Goal: Task Accomplishment & Management: Manage account settings

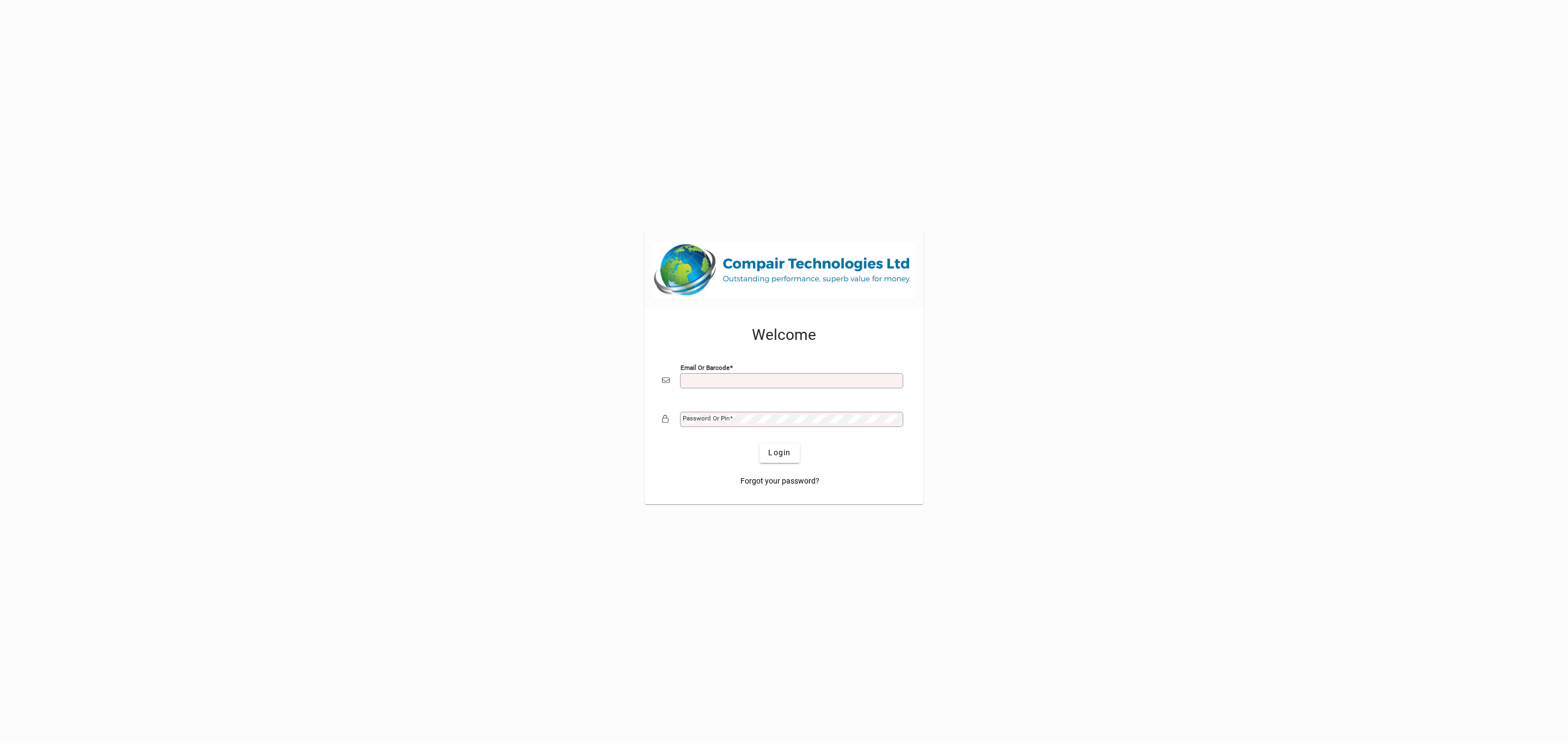
click at [776, 381] on input "Email or Barcode" at bounding box center [792, 380] width 220 height 8
type input "**********"
click at [760, 444] on button "Login" at bounding box center [779, 453] width 39 height 19
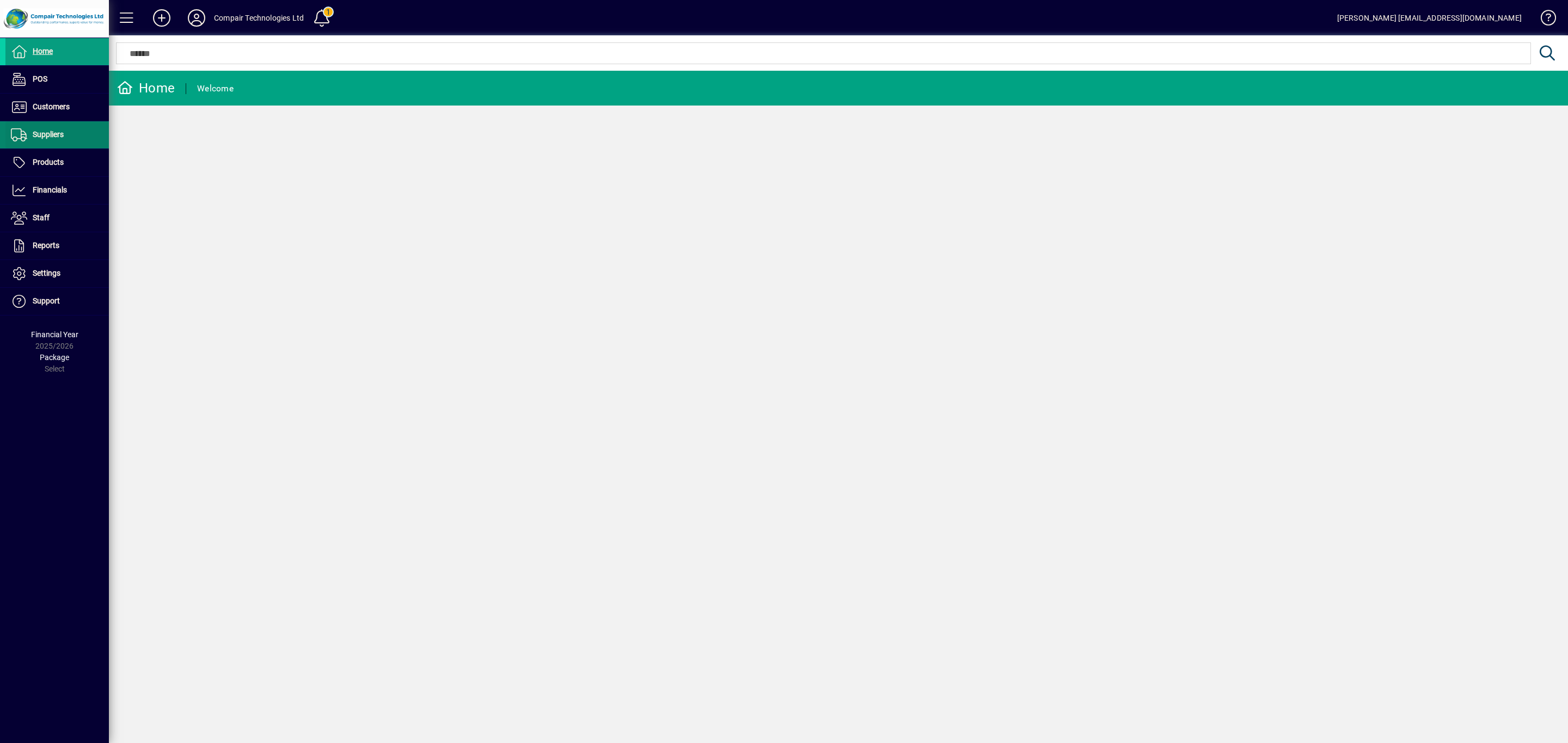
click at [56, 134] on span "Suppliers" at bounding box center [49, 134] width 31 height 8
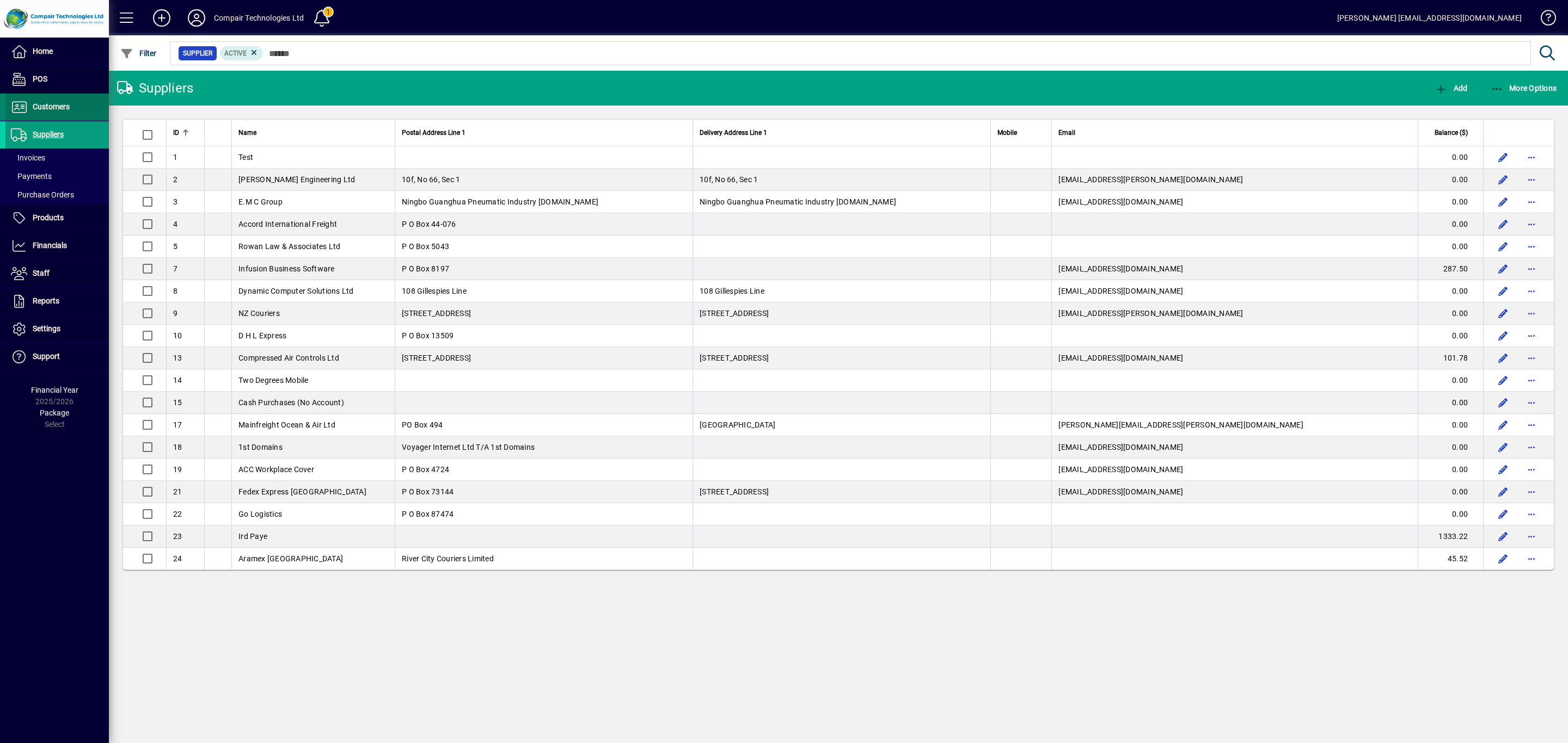
click at [54, 110] on span "Customers" at bounding box center [51, 106] width 37 height 8
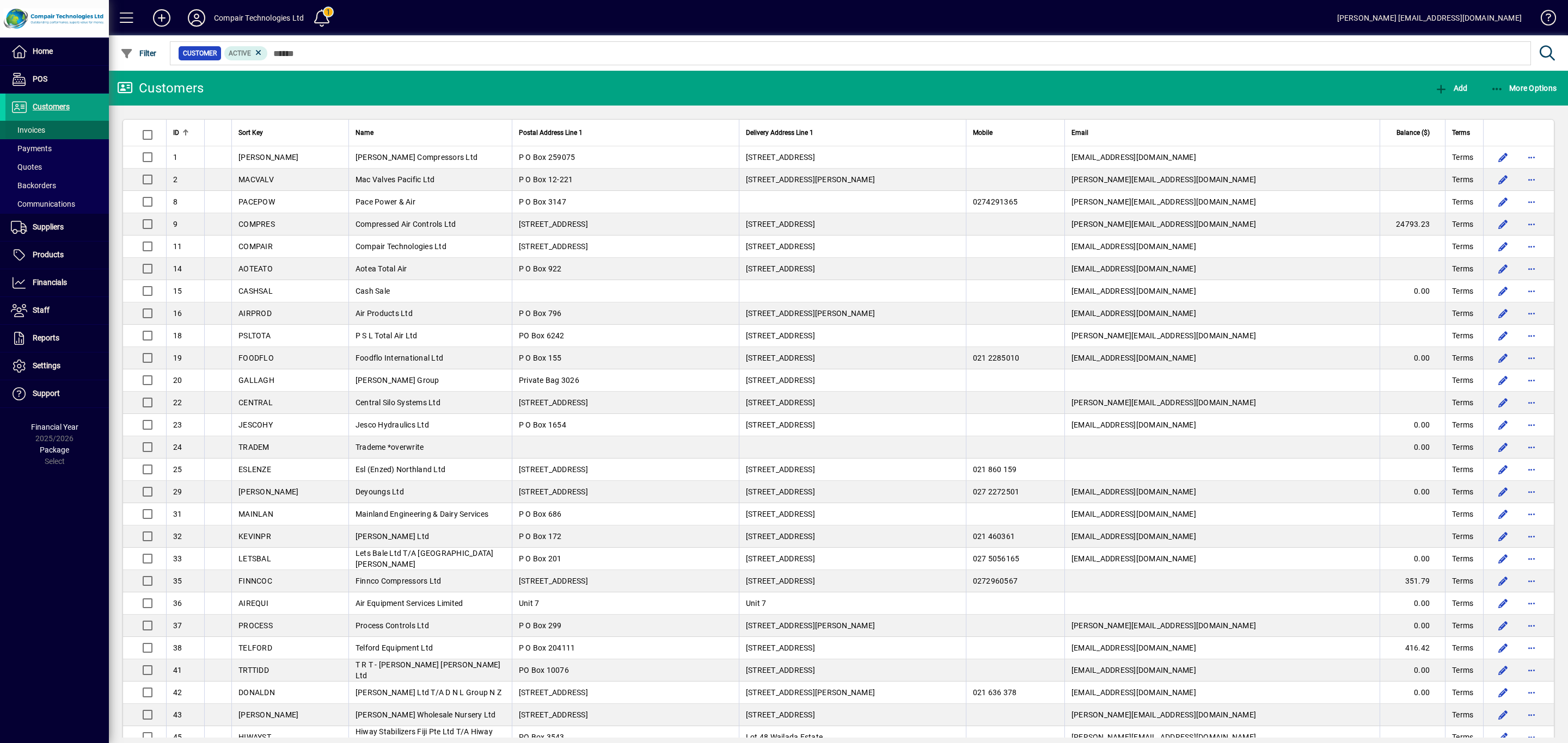
click at [51, 128] on span at bounding box center [57, 129] width 104 height 26
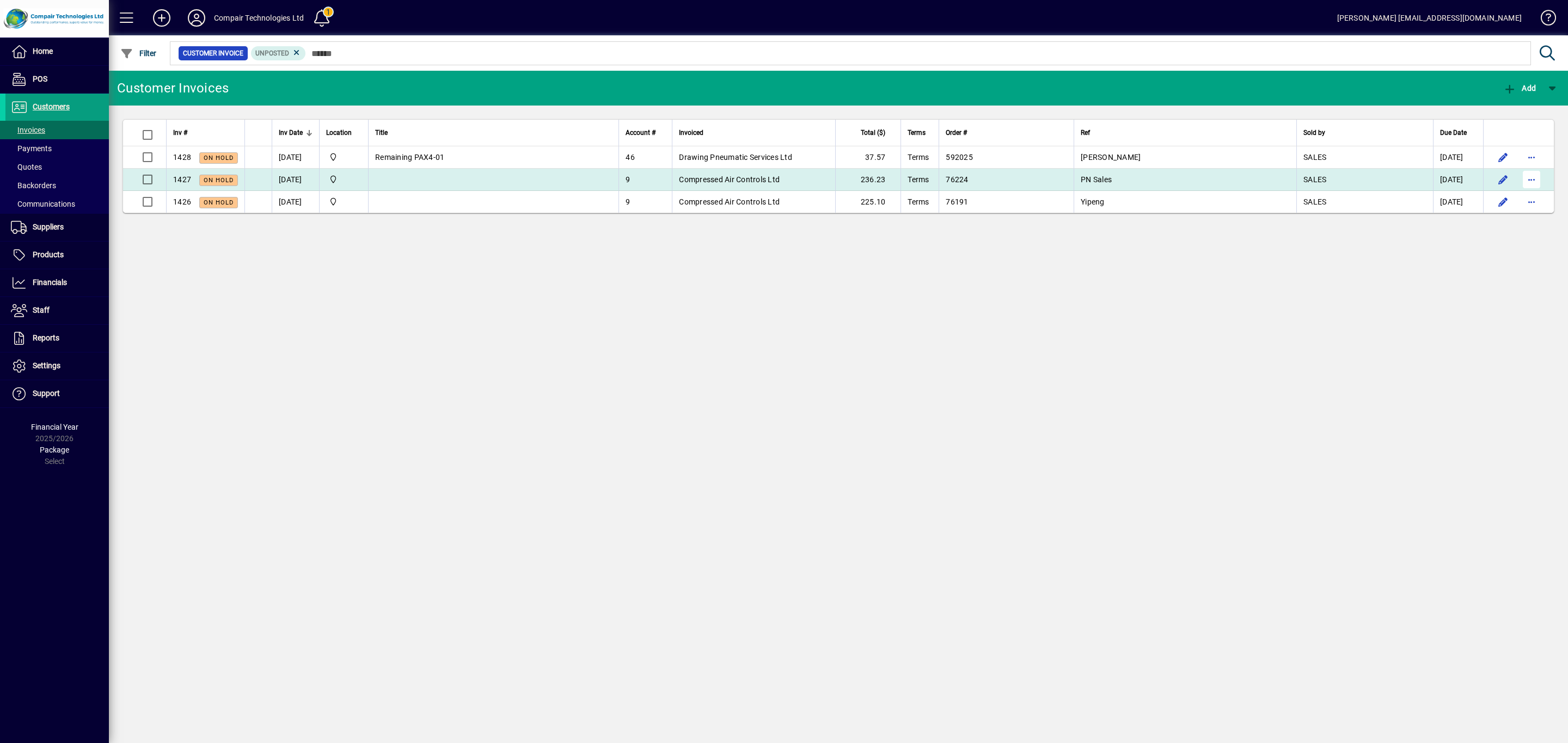
click at [1533, 186] on span "button" at bounding box center [1531, 179] width 26 height 26
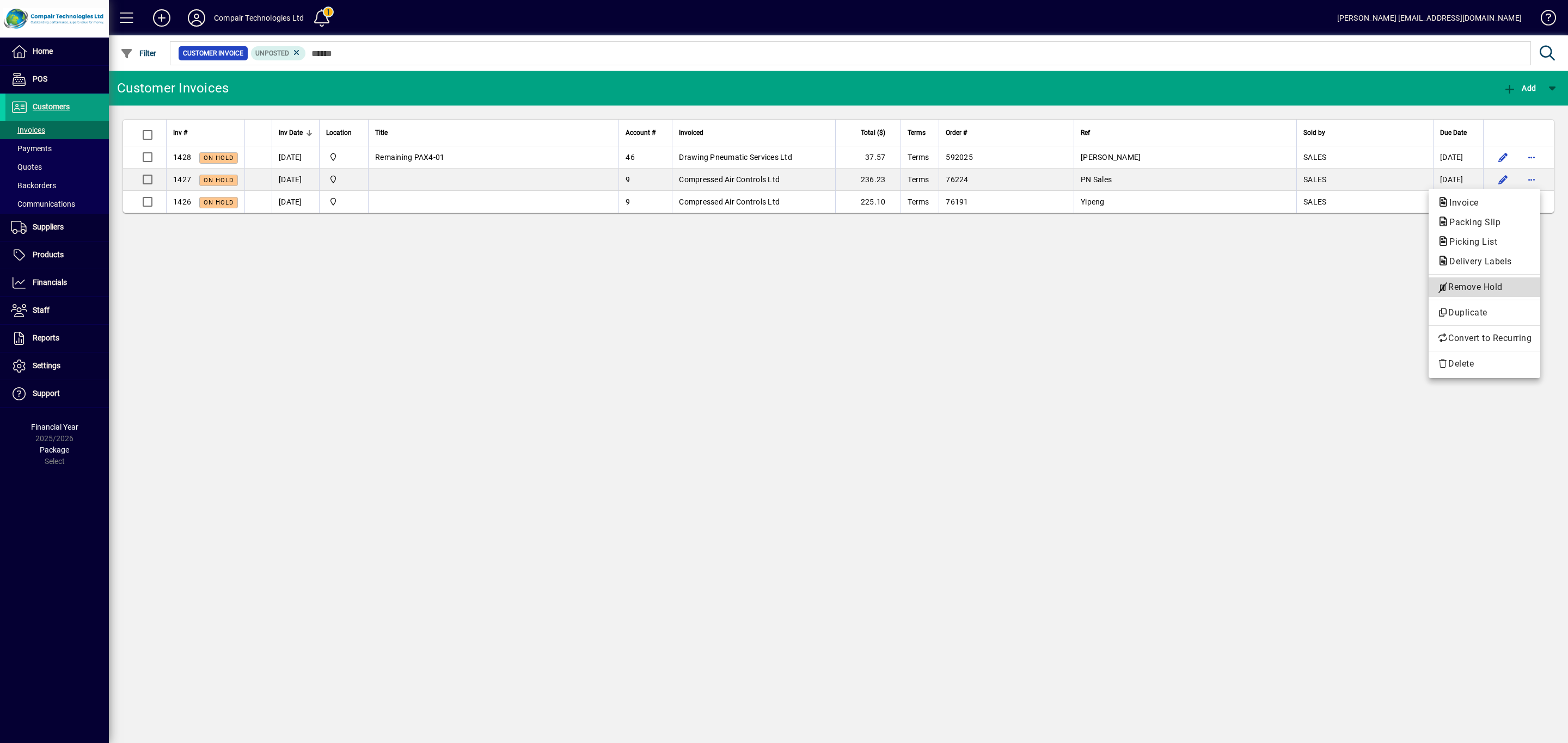
click at [1516, 283] on span "Remove Hold" at bounding box center [1483, 287] width 95 height 13
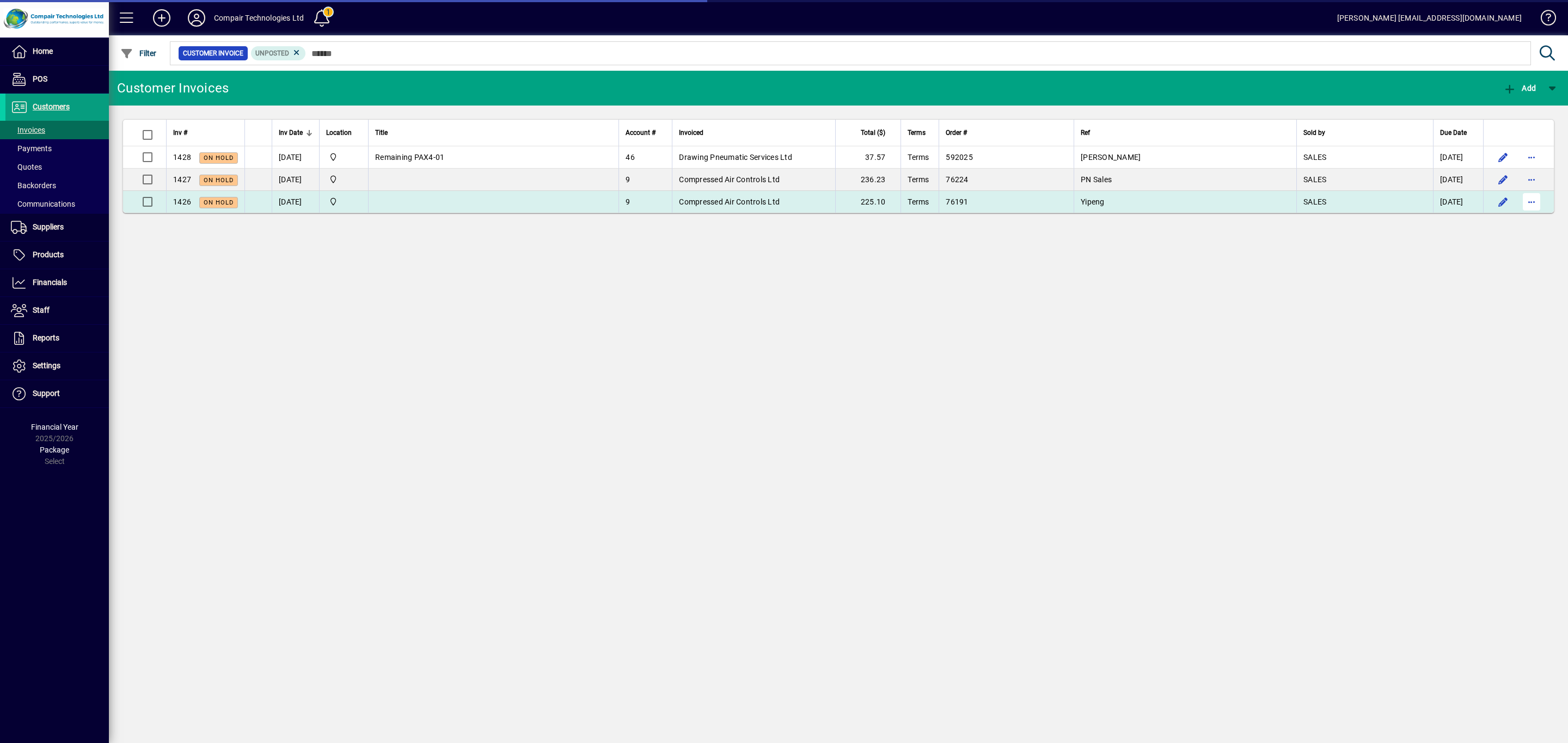
click at [1530, 201] on span "button" at bounding box center [1531, 202] width 26 height 26
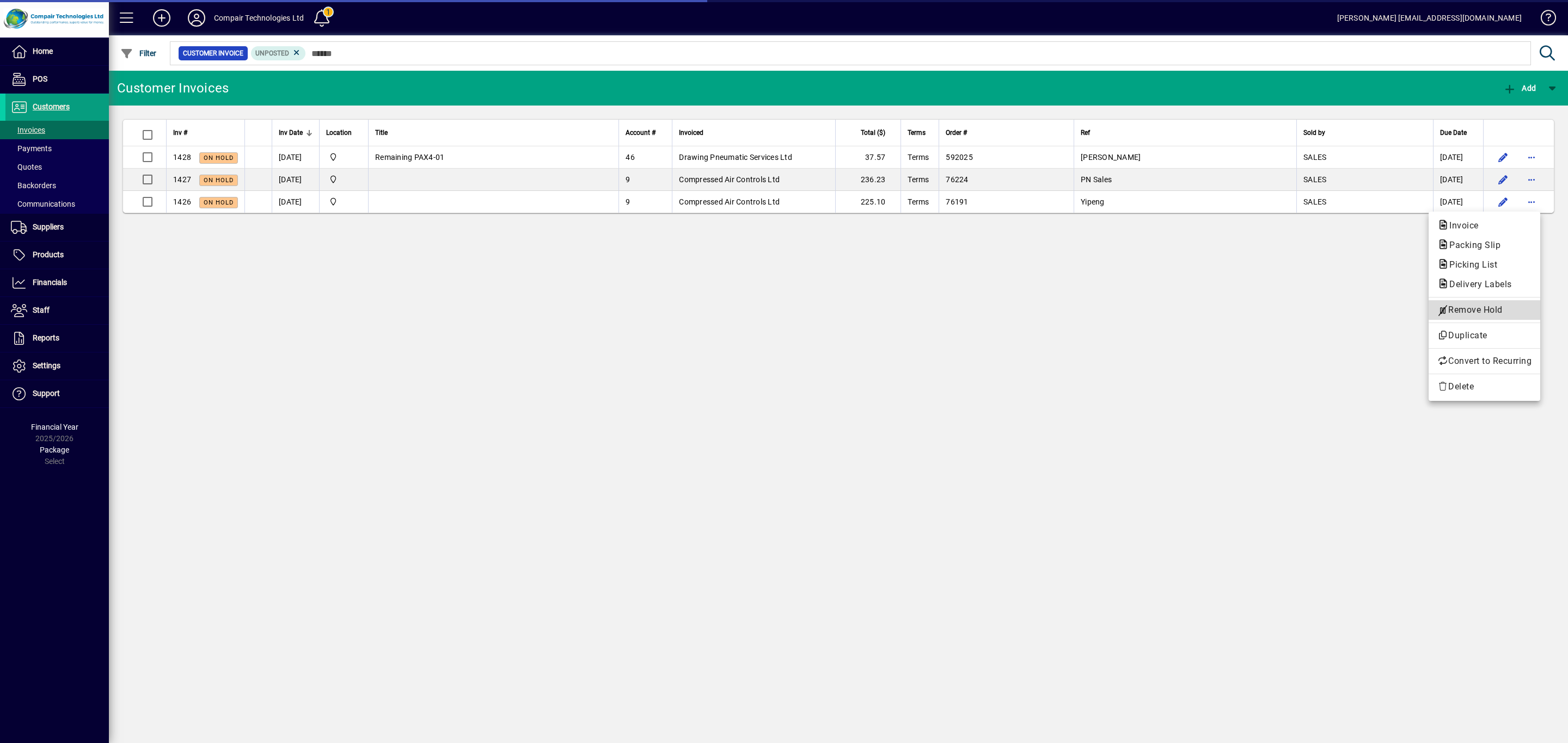
click at [1495, 304] on span "Remove Hold" at bounding box center [1483, 310] width 95 height 13
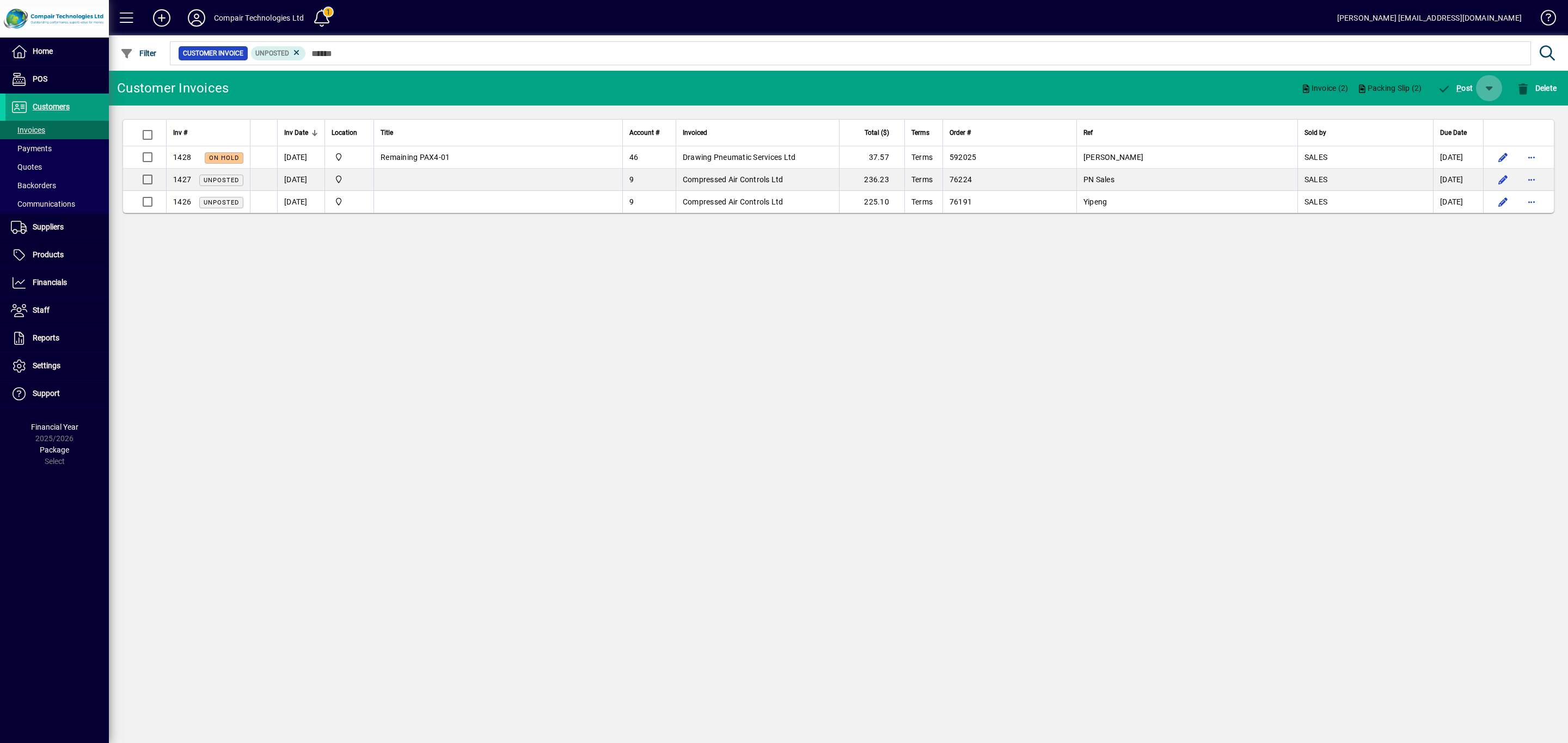
click at [1488, 92] on span "button" at bounding box center [1489, 88] width 26 height 26
click at [1488, 125] on span "button" at bounding box center [1457, 117] width 70 height 26
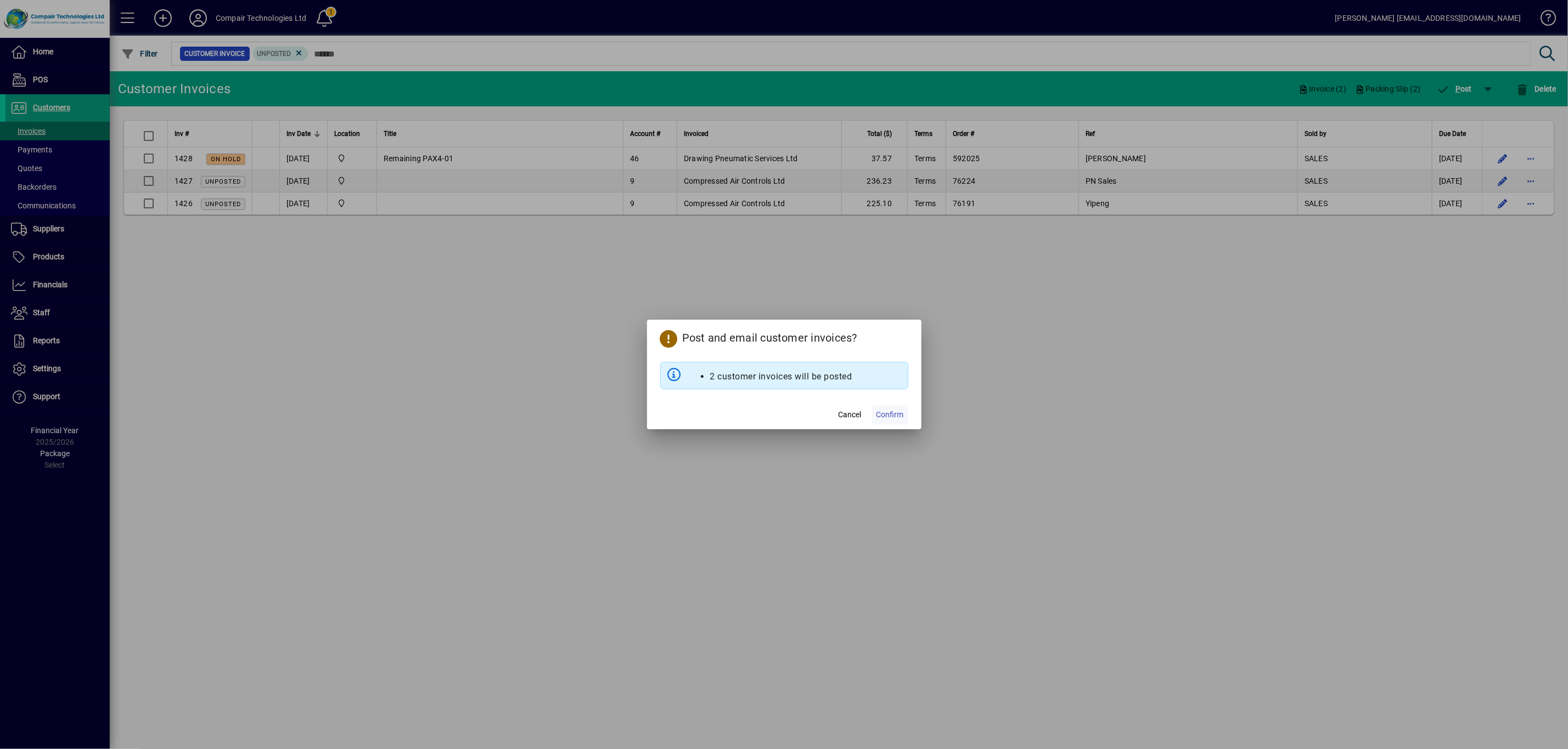
click at [893, 416] on span "Confirm" at bounding box center [890, 415] width 28 height 11
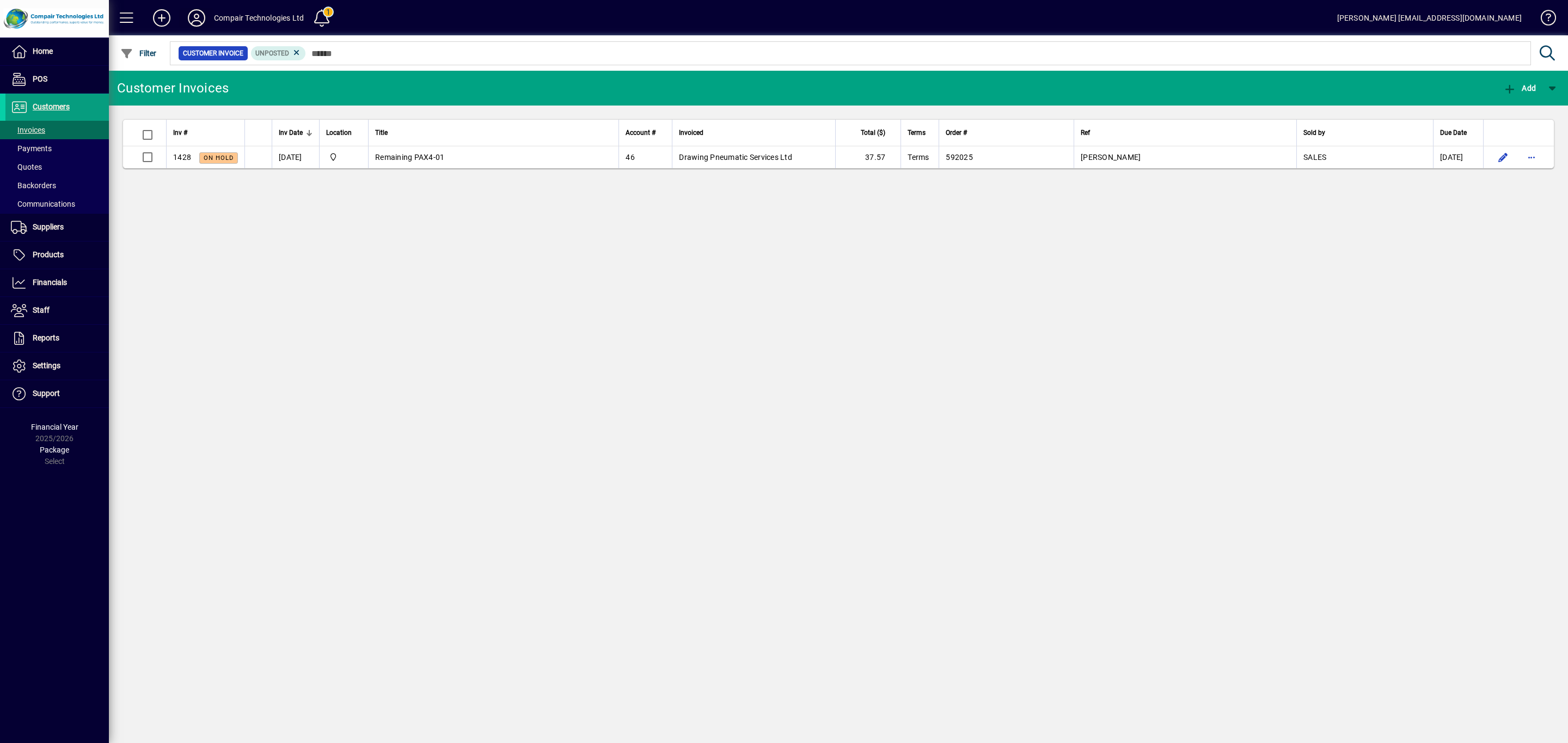
click at [201, 20] on icon at bounding box center [197, 17] width 22 height 17
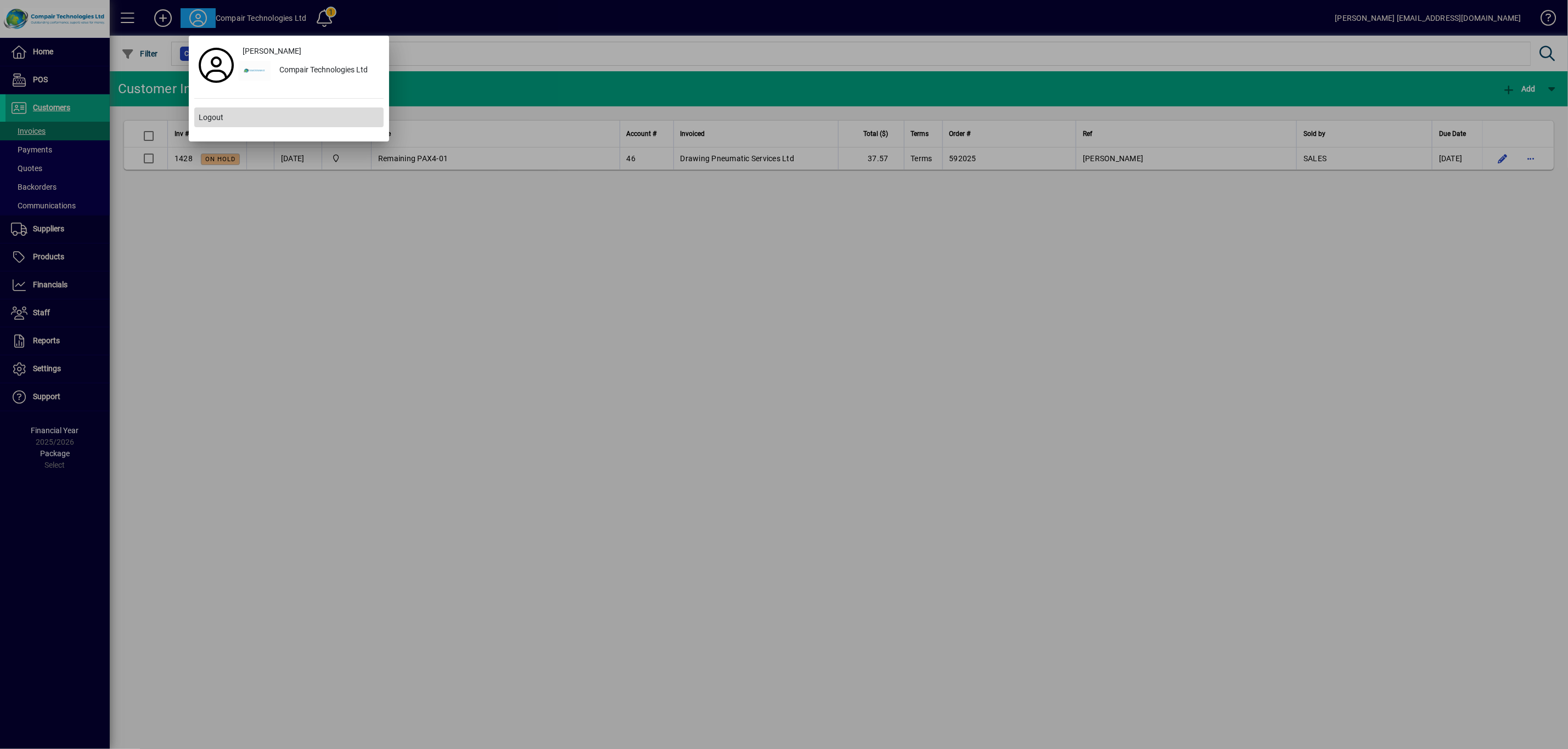
click at [208, 119] on span "Logout" at bounding box center [211, 118] width 25 height 11
